Goal: Register for event/course

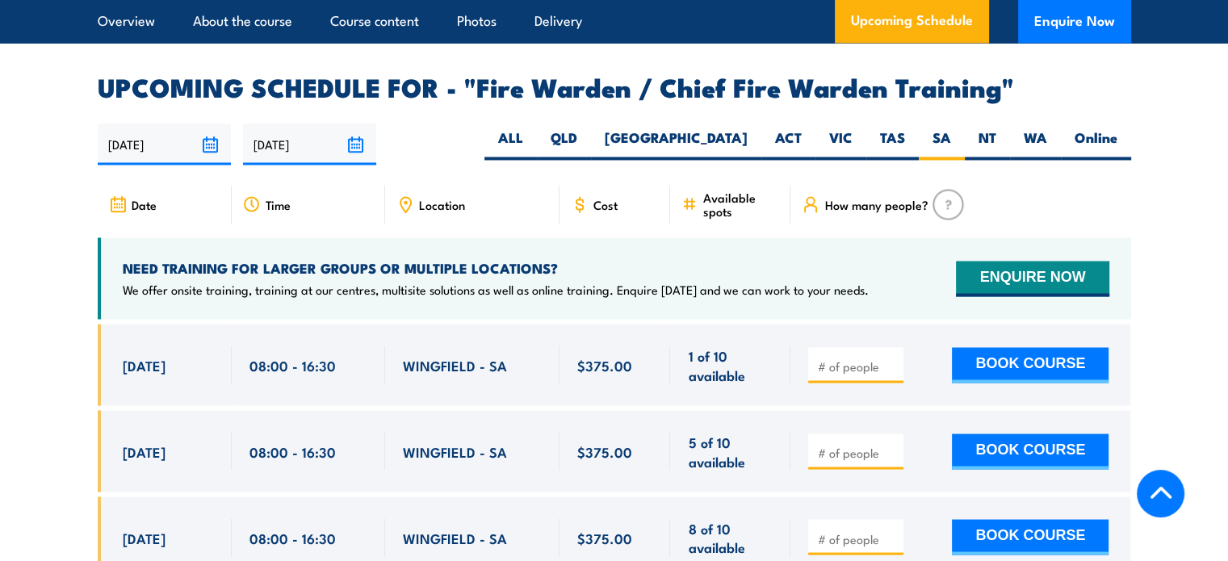
scroll to position [2825, 0]
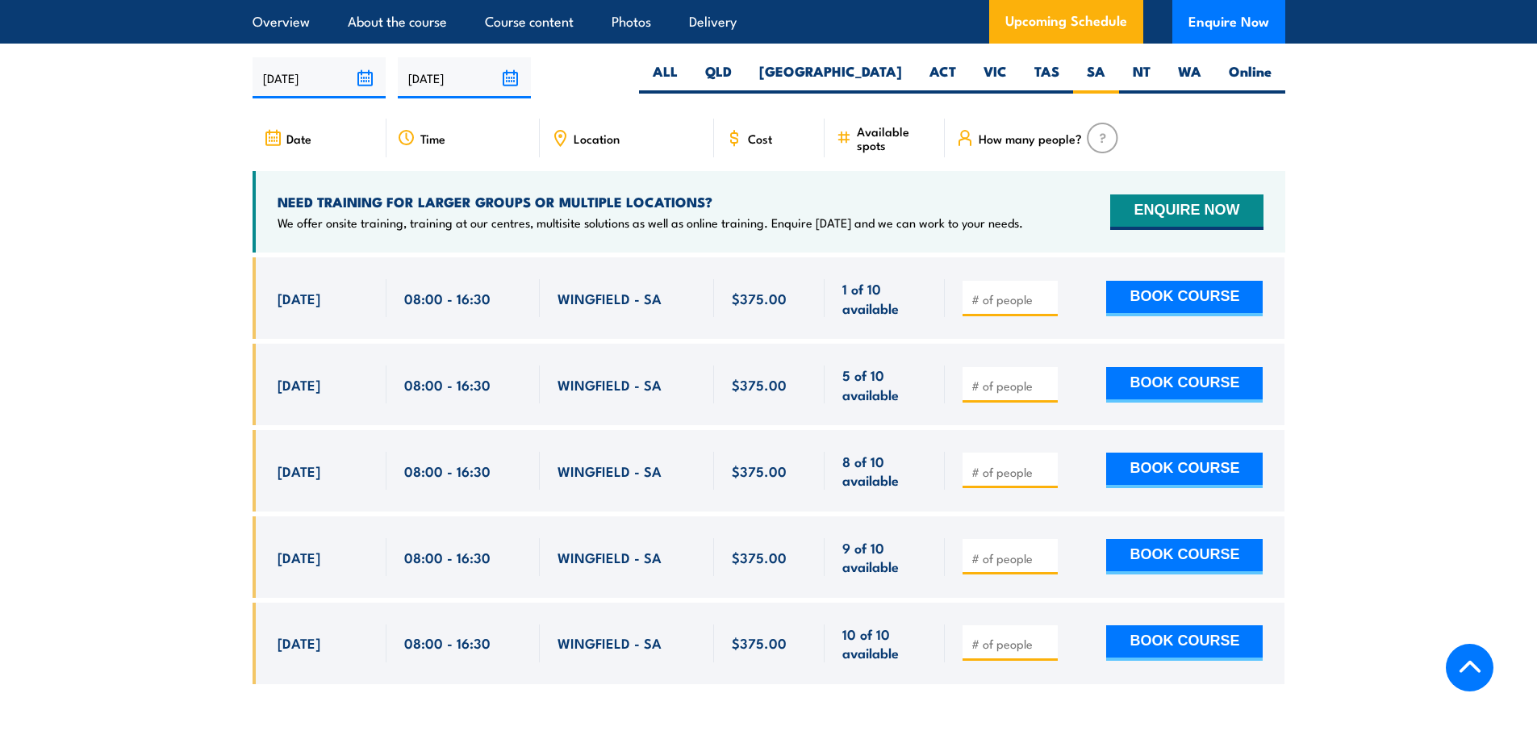
scroll to position [2859, 0]
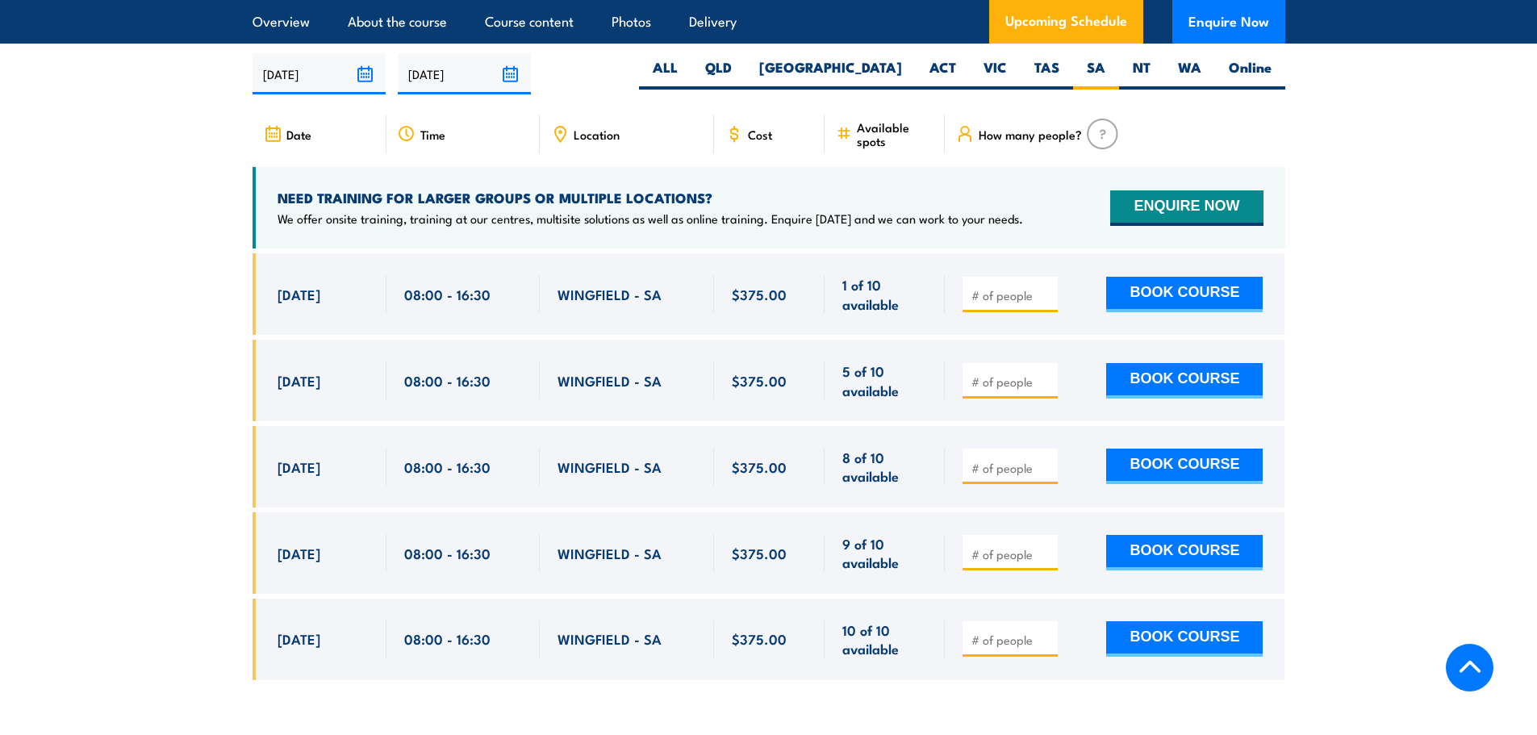
click at [1015, 374] on input "number" at bounding box center [1012, 382] width 81 height 16
type input "1"
click at [1190, 380] on button "BOOK COURSE" at bounding box center [1184, 381] width 157 height 36
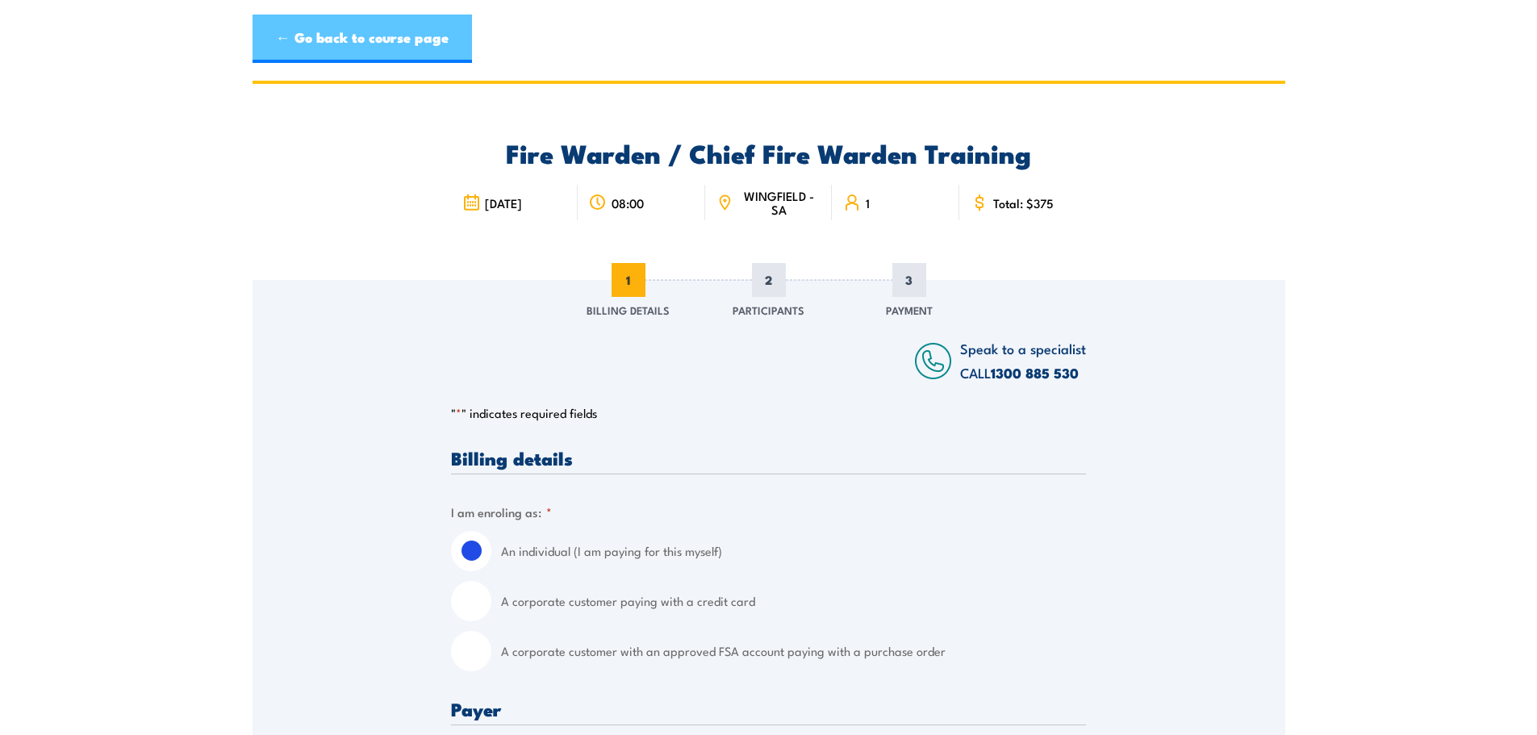
click at [313, 18] on link "← Go back to course page" at bounding box center [363, 39] width 220 height 48
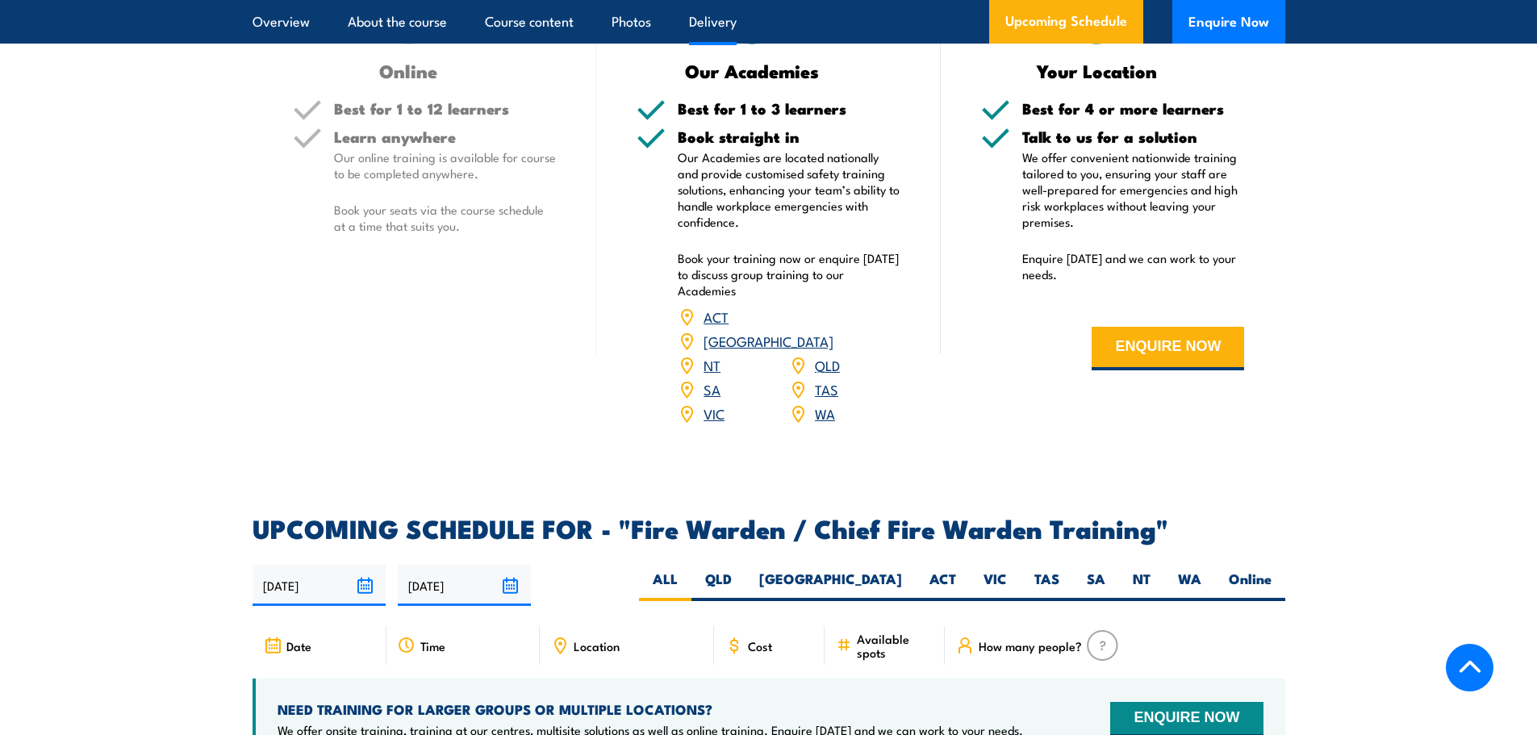
scroll to position [2697, 0]
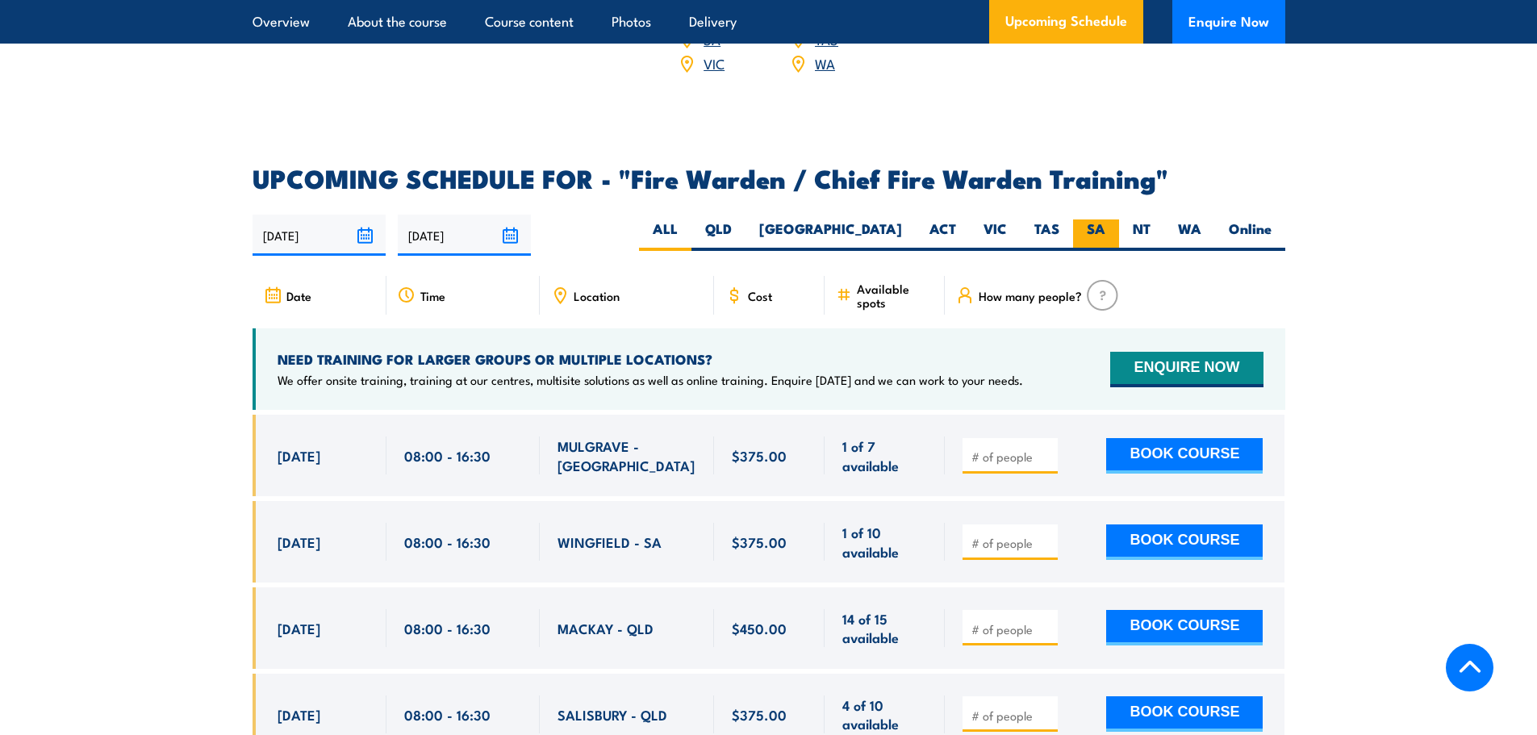
click at [1081, 227] on label "SA" at bounding box center [1096, 235] width 46 height 31
click at [1106, 227] on input "SA" at bounding box center [1111, 225] width 10 height 10
radio input "true"
